Goal: Transaction & Acquisition: Purchase product/service

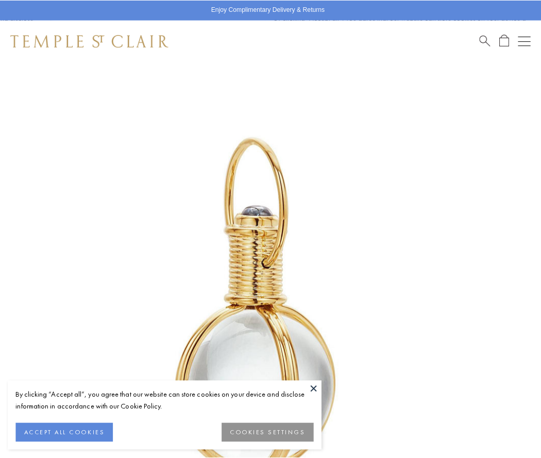
scroll to position [267, 0]
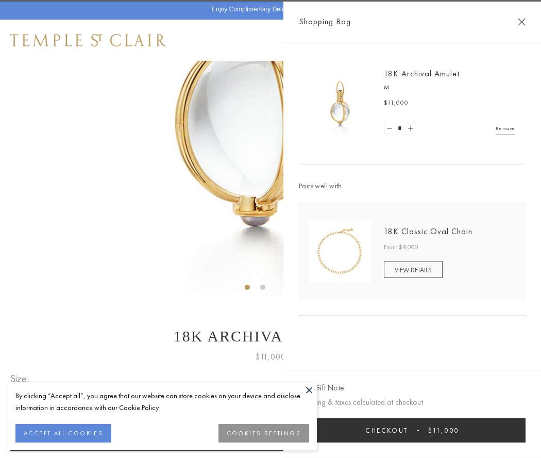
click at [413, 430] on button "Checkout $11,000" at bounding box center [412, 430] width 227 height 24
